Goal: Task Accomplishment & Management: Use online tool/utility

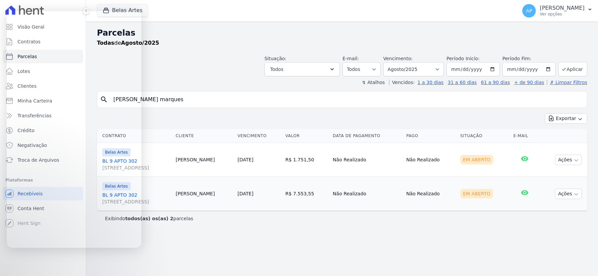
select select
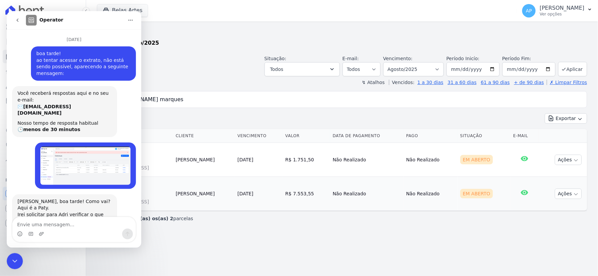
scroll to position [2244, 0]
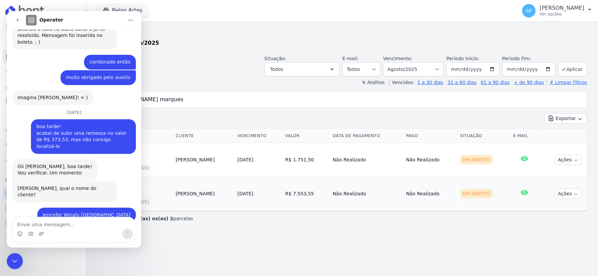
click at [18, 263] on icon "Encerramento do Messenger da Intercom" at bounding box center [14, 261] width 8 height 8
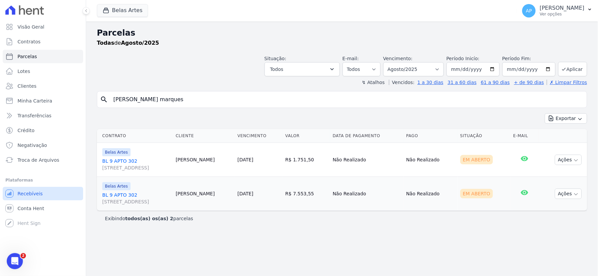
click at [28, 193] on span "Recebíveis" at bounding box center [29, 193] width 25 height 7
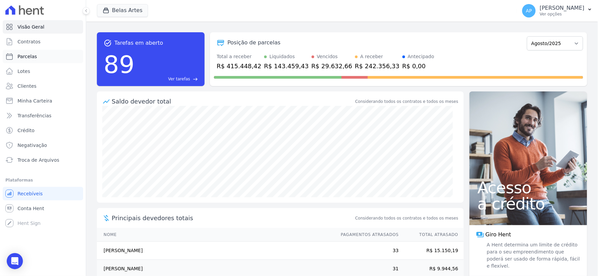
click at [29, 59] on span "Parcelas" at bounding box center [27, 56] width 20 height 7
select select
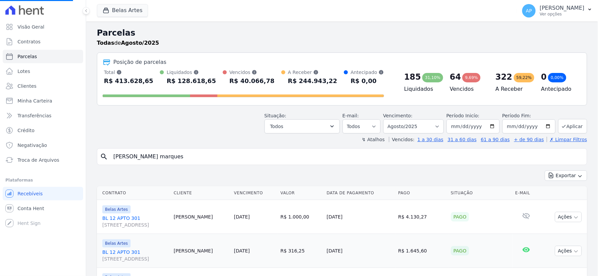
select select
type input "Dioneia Batista dos Santos"
click at [200, 120] on div "Situação: Agendado Em Aberto Pago Processando Cancelado Vencido Transferindo De…" at bounding box center [342, 122] width 490 height 24
click at [197, 159] on input "Dioneia Batista dos Santos" at bounding box center [346, 156] width 475 height 13
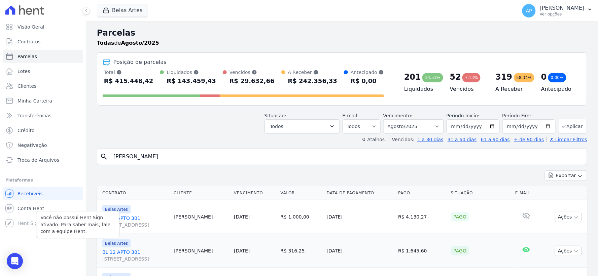
select select
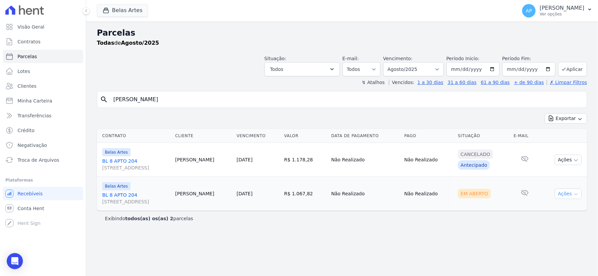
click at [574, 196] on icon "button" at bounding box center [575, 194] width 5 height 5
click at [563, 208] on link "Ver boleto" at bounding box center [565, 209] width 65 height 12
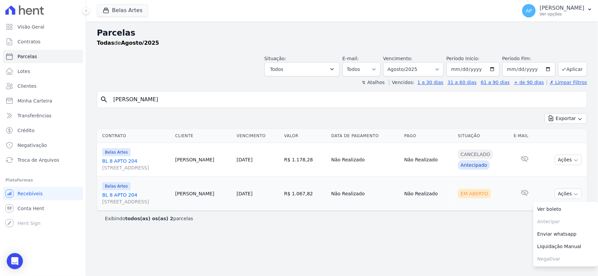
click at [315, 238] on div "Parcelas Todas de Agosto/2025 Situação: Agendado Em Aberto Pago Processando Can…" at bounding box center [342, 149] width 512 height 255
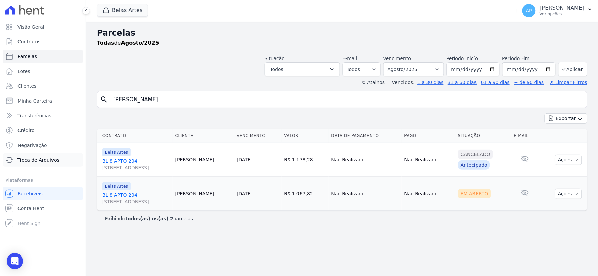
click at [29, 162] on span "Troca de Arquivos" at bounding box center [38, 160] width 42 height 7
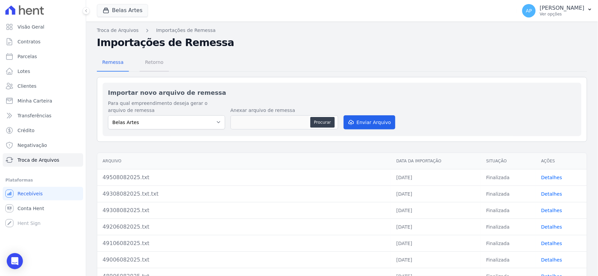
click at [152, 61] on span "Retorno" at bounding box center [154, 62] width 27 height 13
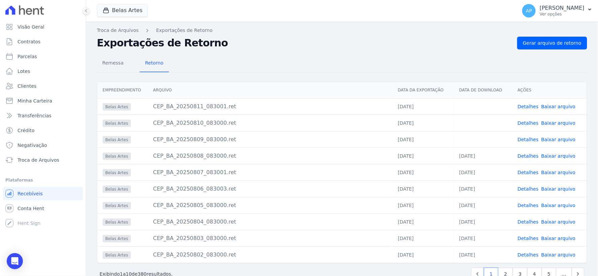
click at [543, 138] on link "Baixar arquivo" at bounding box center [558, 139] width 34 height 5
click at [561, 122] on link "Baixar arquivo" at bounding box center [558, 122] width 34 height 5
click at [546, 108] on link "Baixar arquivo" at bounding box center [558, 106] width 34 height 5
click at [36, 160] on span "Troca de Arquivos" at bounding box center [38, 160] width 42 height 7
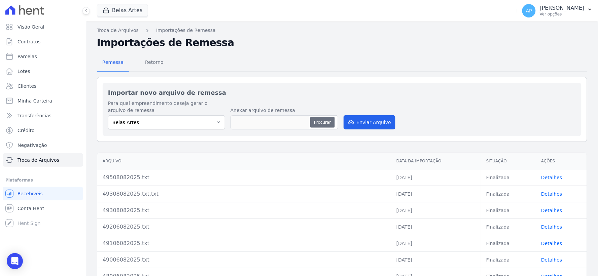
click at [318, 119] on button "Procurar" at bounding box center [322, 122] width 24 height 11
type input "49611082025.txt"
click at [367, 121] on button "Enviar Arquivo" at bounding box center [369, 122] width 52 height 14
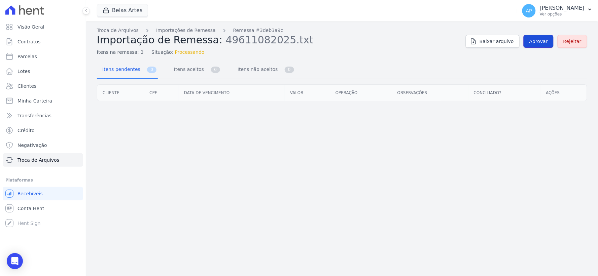
click at [541, 40] on span "Aprovar" at bounding box center [538, 41] width 19 height 7
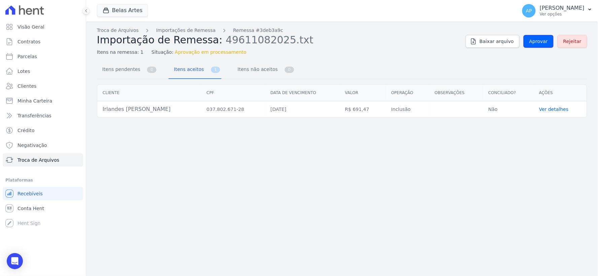
click at [541, 40] on span "Aprovar" at bounding box center [538, 41] width 19 height 7
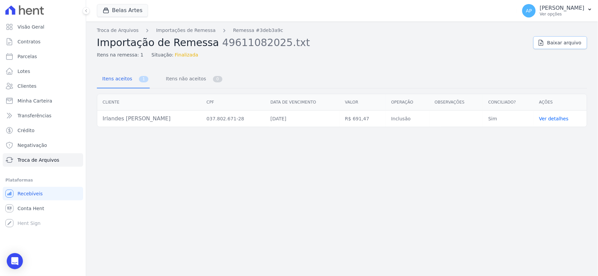
click at [541, 40] on link "Baixar arquivo" at bounding box center [560, 42] width 54 height 13
click at [29, 192] on span "Recebíveis" at bounding box center [29, 193] width 25 height 7
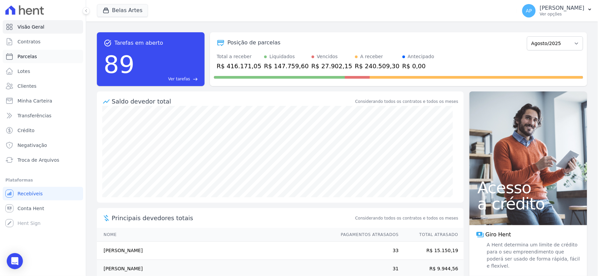
click at [30, 59] on span "Parcelas" at bounding box center [27, 56] width 20 height 7
select select
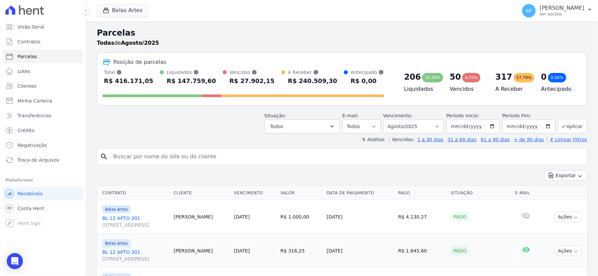
click at [202, 157] on input "search" at bounding box center [346, 156] width 475 height 13
type input "irlandes"
select select
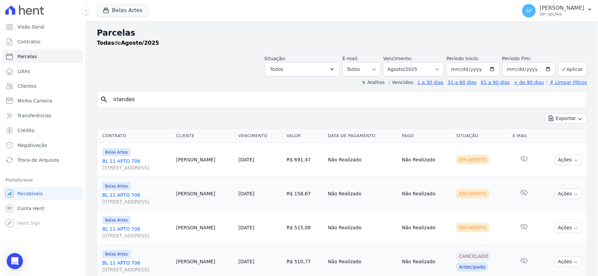
scroll to position [24, 0]
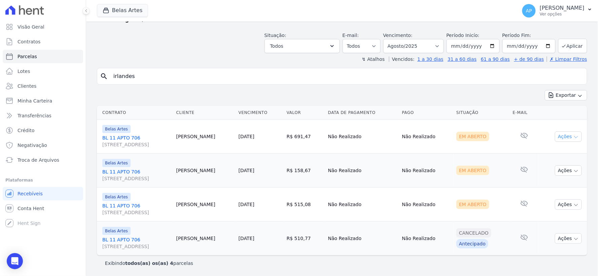
click at [561, 137] on button "Ações" at bounding box center [568, 137] width 27 height 10
click at [554, 153] on link "Ver boleto" at bounding box center [565, 152] width 65 height 12
click at [496, 162] on td "Em Aberto" at bounding box center [481, 171] width 57 height 34
click at [569, 168] on button "Ações" at bounding box center [568, 170] width 27 height 10
click at [556, 182] on link "Ver boleto" at bounding box center [565, 186] width 65 height 12
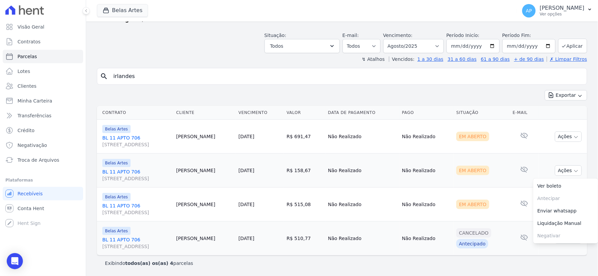
click at [498, 193] on td "Em Aberto" at bounding box center [481, 205] width 57 height 34
click at [561, 204] on button "Ações" at bounding box center [568, 204] width 27 height 10
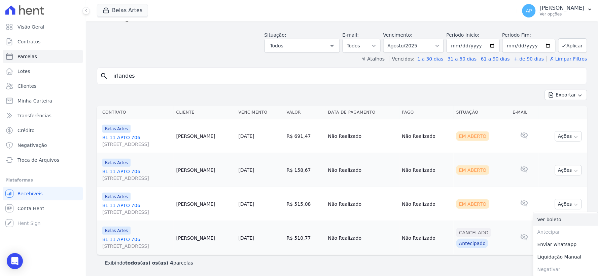
click at [540, 219] on link "Ver boleto" at bounding box center [565, 220] width 65 height 12
